Goal: Go to known website: Access a specific website the user already knows

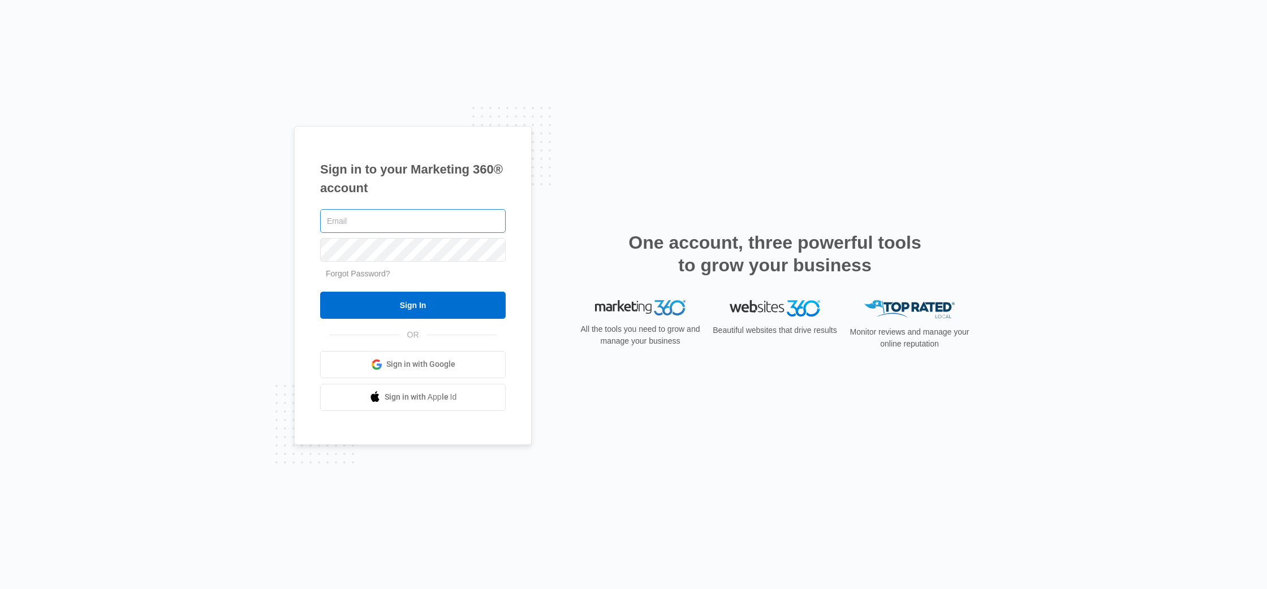
click at [340, 215] on input "text" at bounding box center [412, 221] width 185 height 24
type input "[PERSON_NAME][EMAIL_ADDRESS][DOMAIN_NAME]"
click at [320, 292] on input "Sign In" at bounding box center [412, 305] width 185 height 27
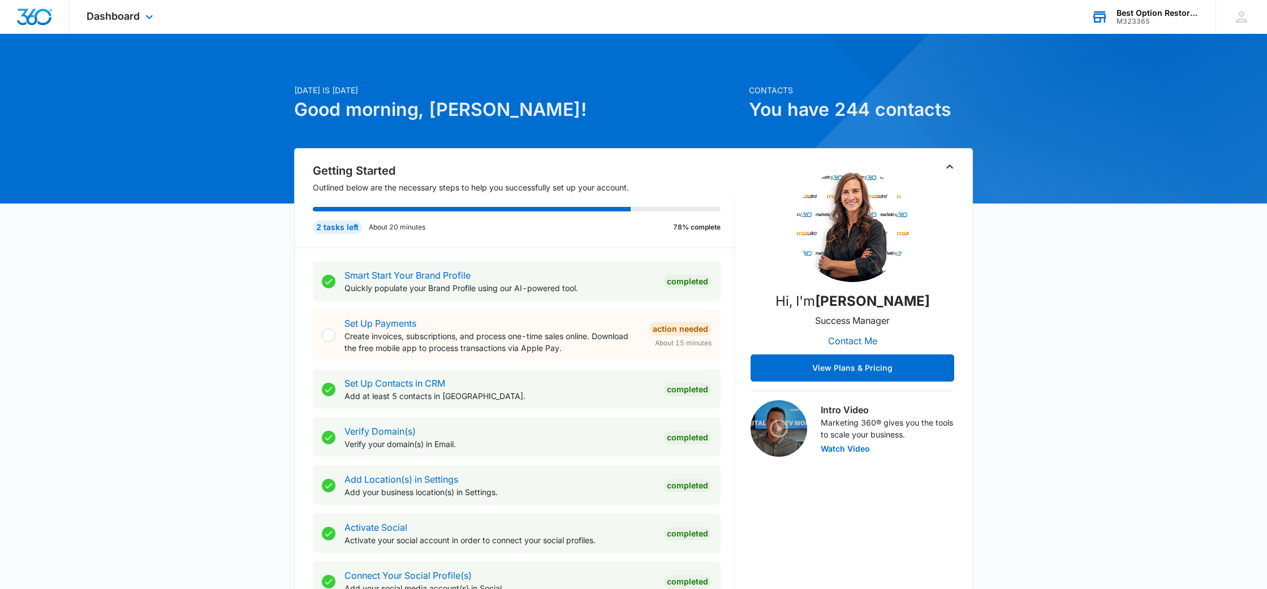
click at [1155, 16] on div "Best Option Restoration" at bounding box center [1157, 12] width 83 height 9
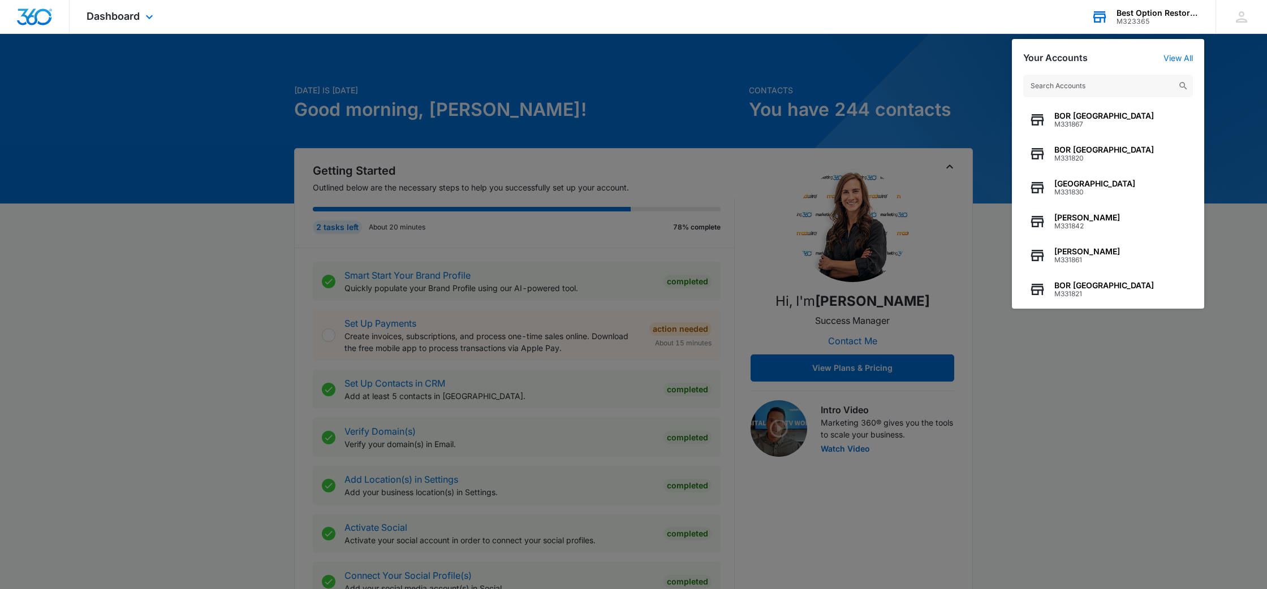
click at [1104, 93] on input "text" at bounding box center [1108, 86] width 170 height 23
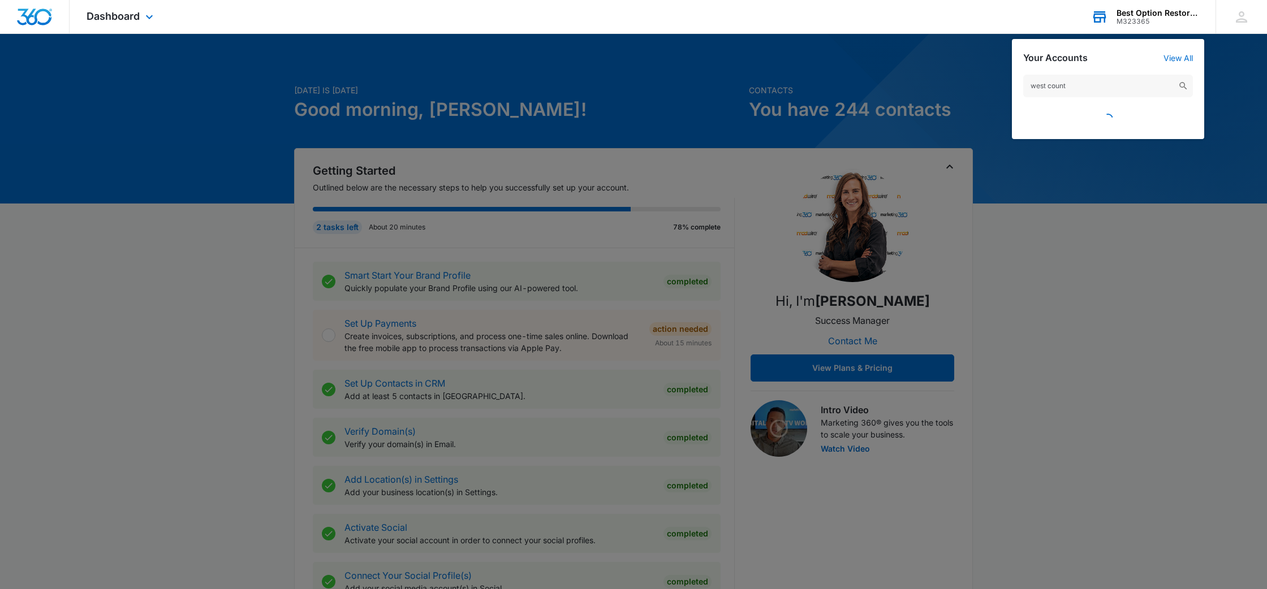
type input "[GEOGRAPHIC_DATA]"
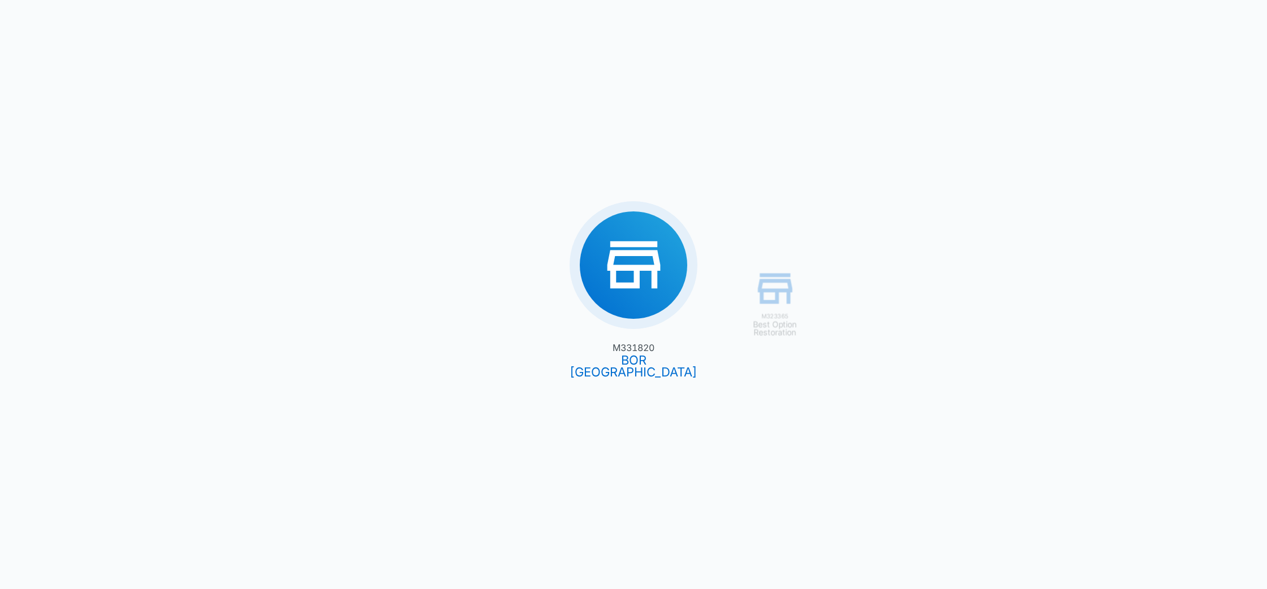
drag, startPoint x: 765, startPoint y: 286, endPoint x: 775, endPoint y: 290, distance: 11.3
click at [765, 286] on div "M323365 Best Option Restoration M331820 [GEOGRAPHIC_DATA]" at bounding box center [633, 294] width 1267 height 589
click at [777, 292] on div "M323365 Best Option Restoration M331820 [GEOGRAPHIC_DATA]" at bounding box center [633, 294] width 1267 height 589
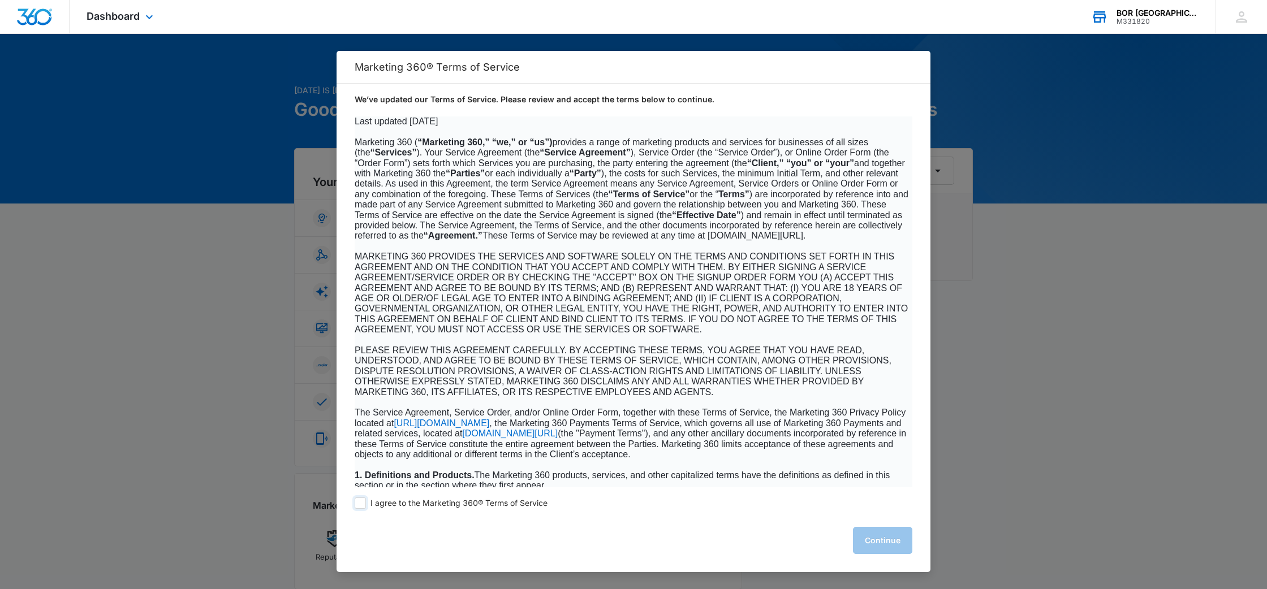
click at [364, 504] on span at bounding box center [360, 503] width 11 height 11
click at [364, 504] on input "I agree to the Marketing 360® Terms of Service" at bounding box center [360, 503] width 11 height 11
checkbox input "true"
click at [897, 546] on button "Continue" at bounding box center [882, 540] width 59 height 27
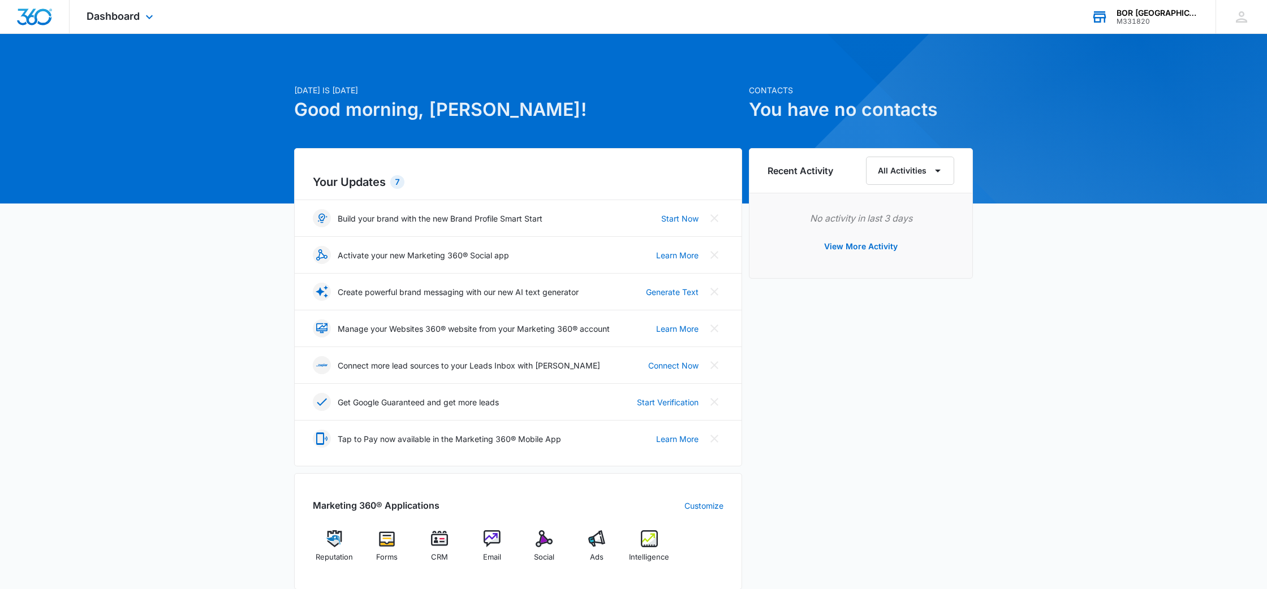
click at [1145, 20] on div "M331820" at bounding box center [1157, 22] width 83 height 8
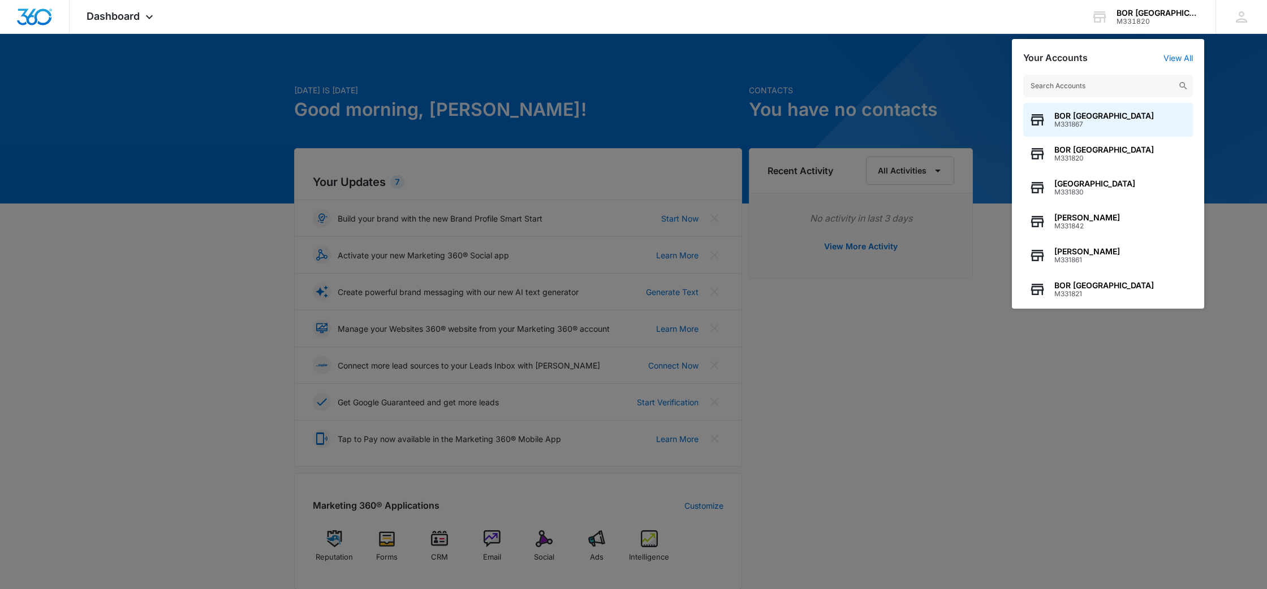
click at [1100, 85] on input "text" at bounding box center [1108, 86] width 170 height 23
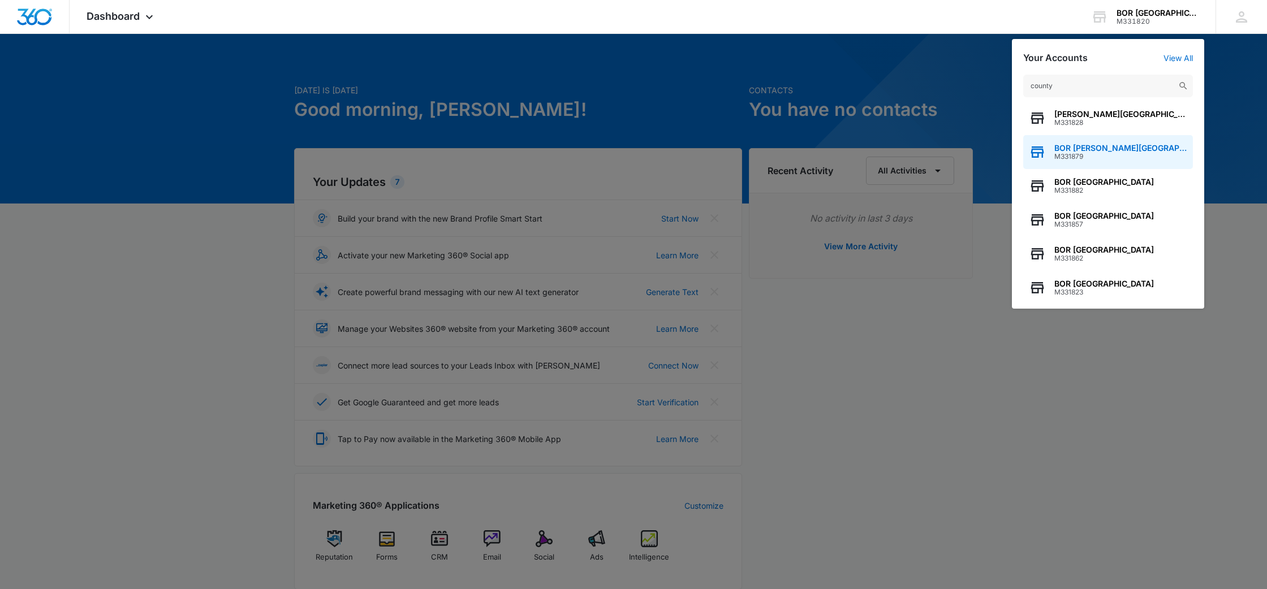
scroll to position [111, 0]
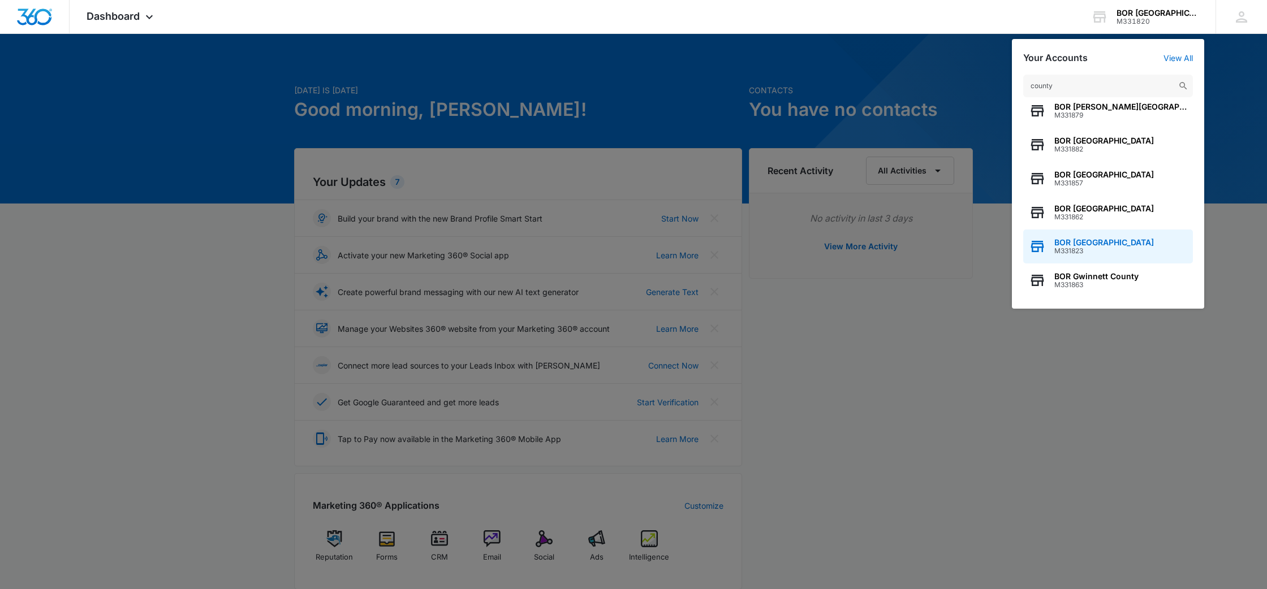
type input "county"
click at [1087, 241] on span "BOR [GEOGRAPHIC_DATA]" at bounding box center [1104, 242] width 100 height 9
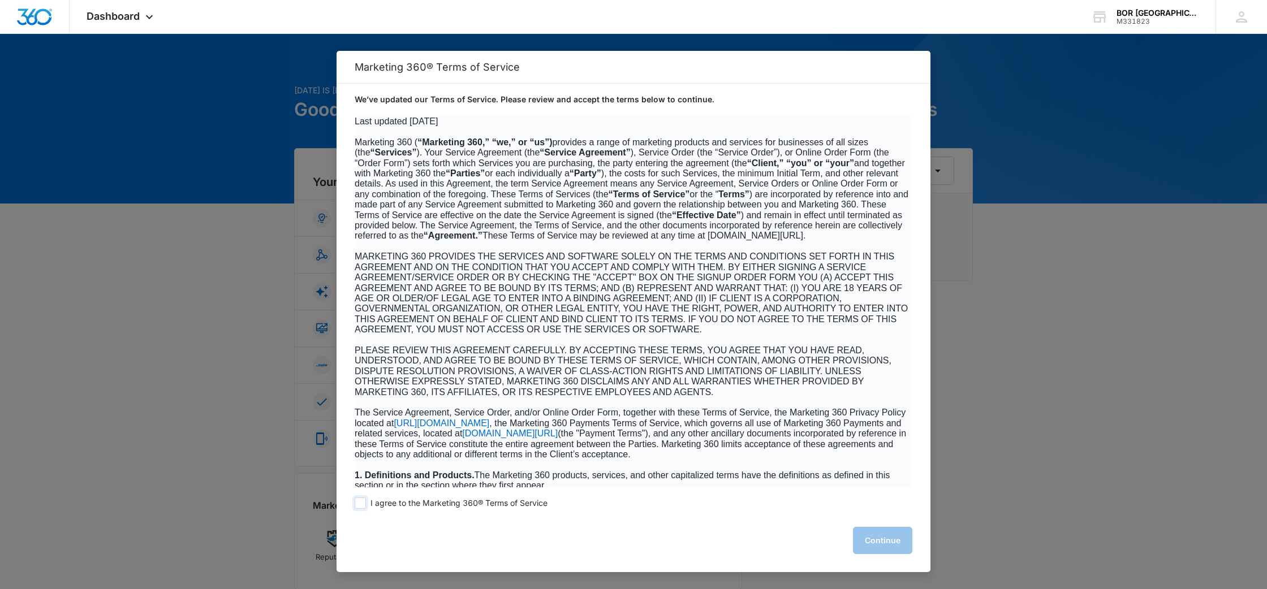
drag, startPoint x: 360, startPoint y: 506, endPoint x: 372, endPoint y: 506, distance: 11.3
click at [360, 506] on span at bounding box center [360, 503] width 11 height 11
click at [360, 506] on input "I agree to the Marketing 360® Terms of Service" at bounding box center [360, 503] width 11 height 11
checkbox input "true"
click at [879, 541] on button "Continue" at bounding box center [882, 540] width 59 height 27
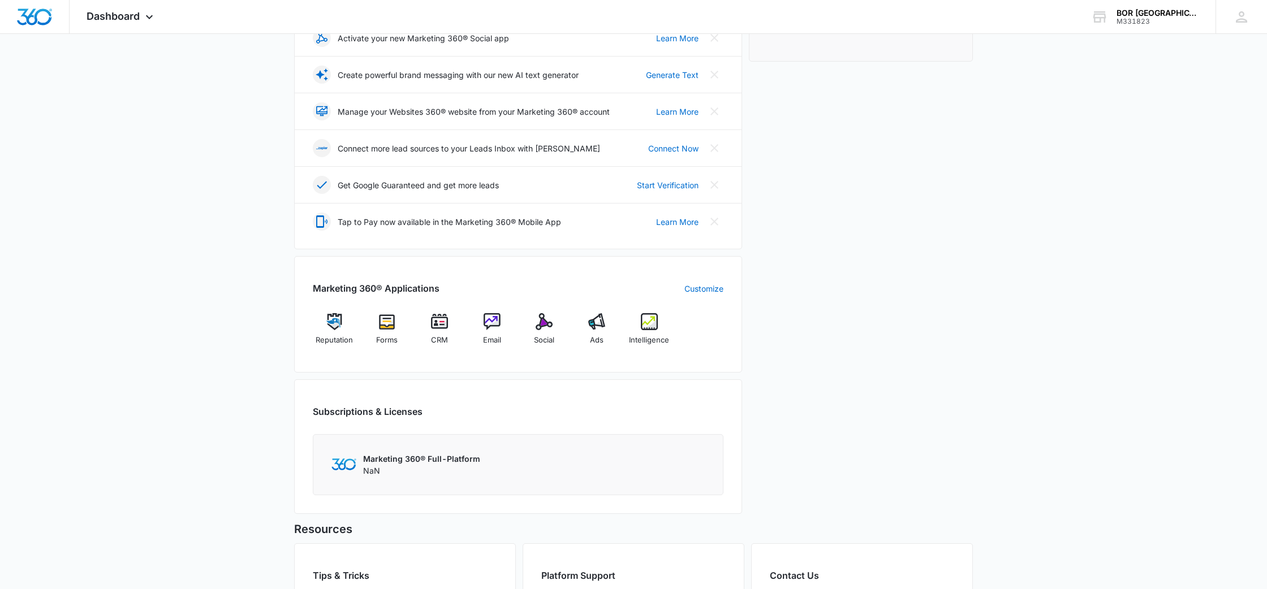
scroll to position [232, 0]
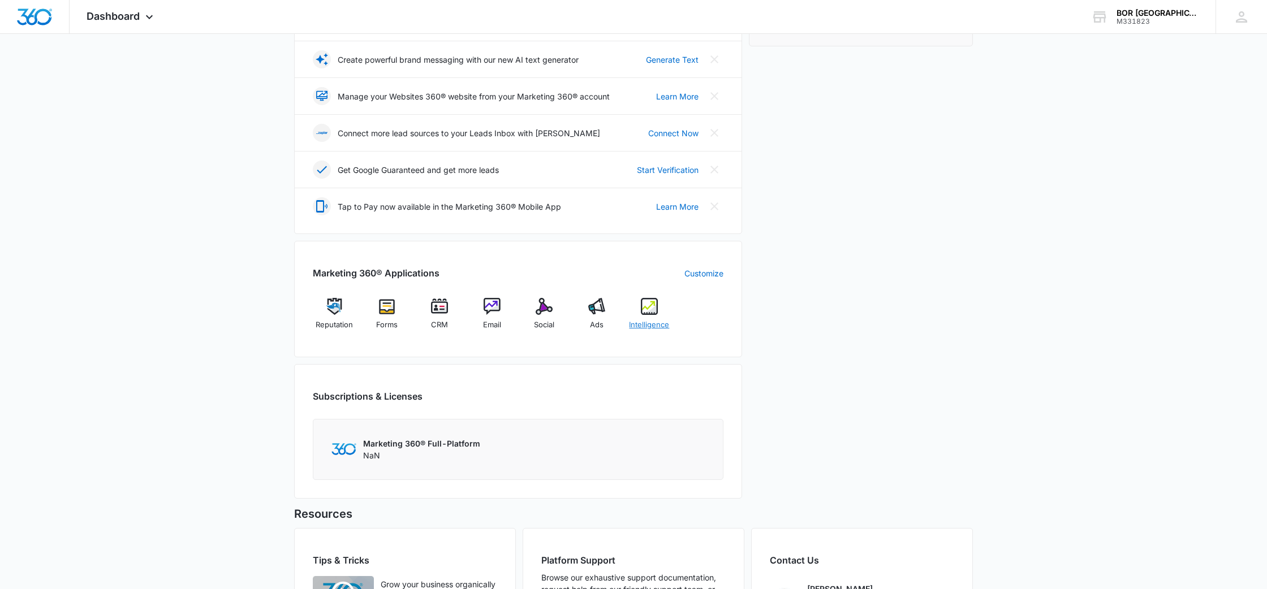
click at [649, 304] on img at bounding box center [649, 306] width 17 height 17
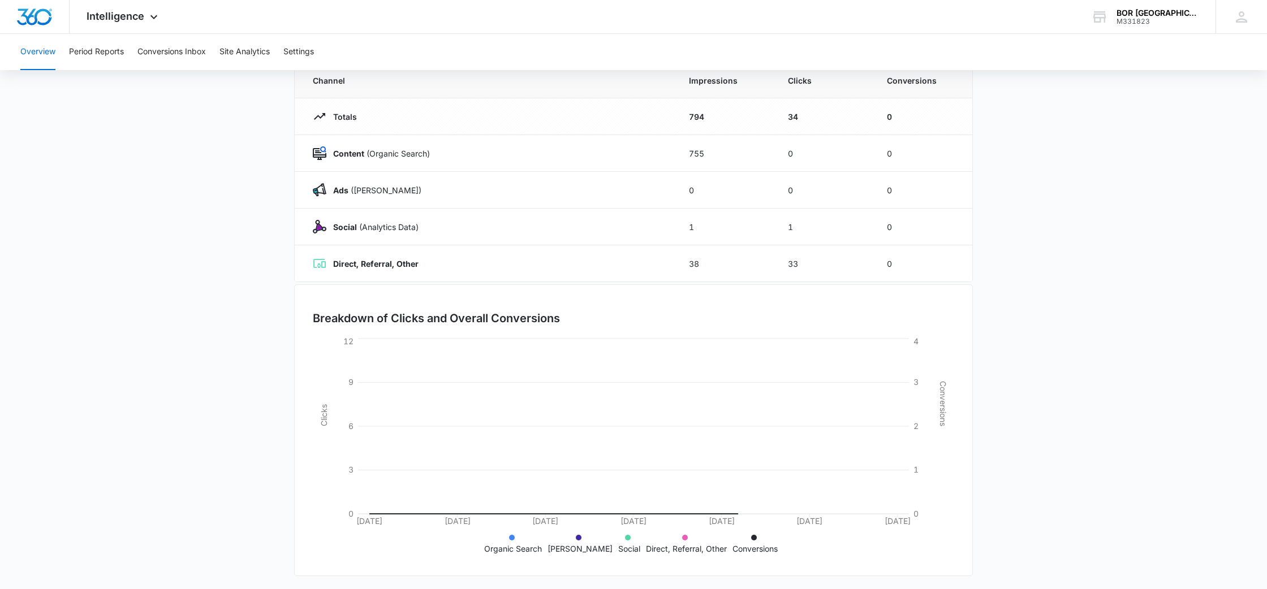
scroll to position [109, 0]
